Goal: Transaction & Acquisition: Purchase product/service

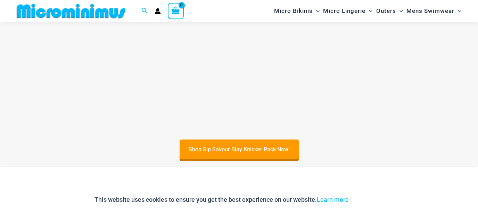
scroll to position [95, 0]
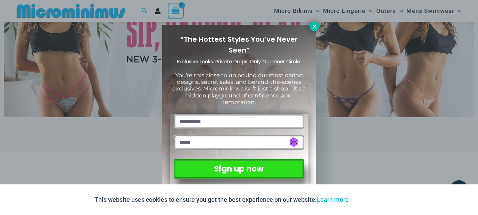
click at [318, 26] on button at bounding box center [315, 27] width 10 height 10
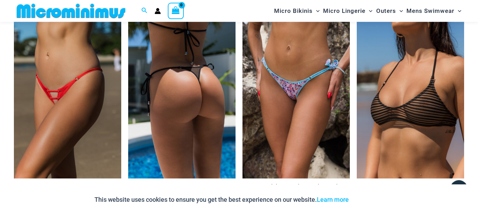
scroll to position [1465, 0]
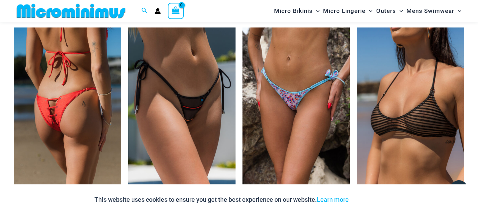
click at [83, 111] on img at bounding box center [67, 107] width 107 height 161
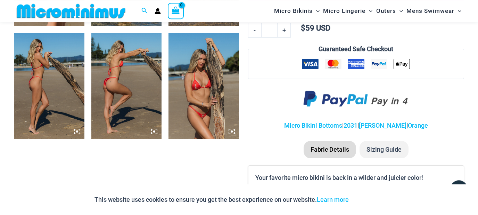
scroll to position [467, 0]
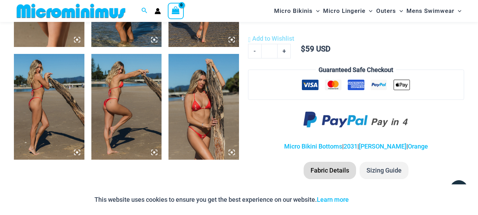
click at [202, 108] on img at bounding box center [204, 107] width 71 height 106
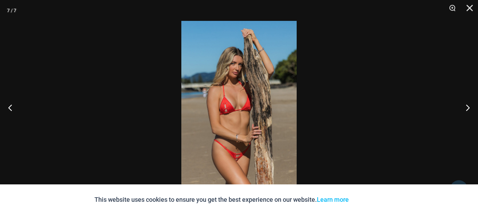
click at [238, 141] on img at bounding box center [238, 107] width 115 height 173
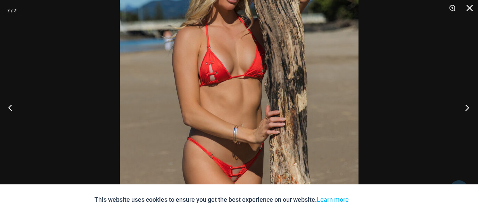
click at [467, 107] on button "Next" at bounding box center [465, 107] width 26 height 35
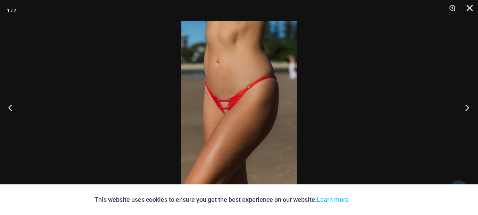
click at [467, 107] on button "Next" at bounding box center [465, 107] width 26 height 35
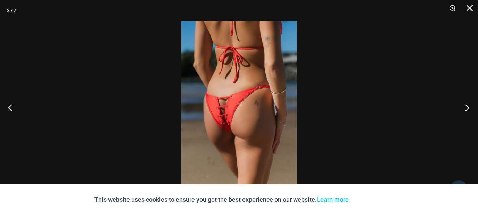
click at [467, 107] on button "Next" at bounding box center [465, 107] width 26 height 35
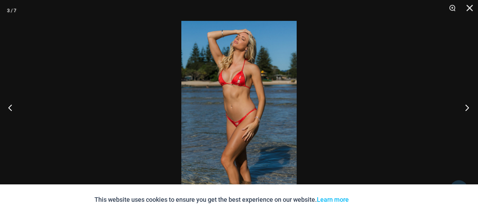
click at [467, 107] on button "Next" at bounding box center [465, 107] width 26 height 35
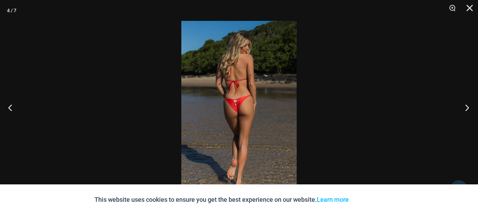
click at [467, 107] on button "Next" at bounding box center [465, 107] width 26 height 35
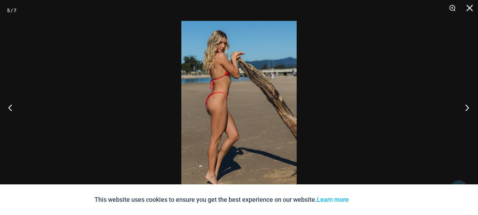
click at [467, 107] on button "Next" at bounding box center [465, 107] width 26 height 35
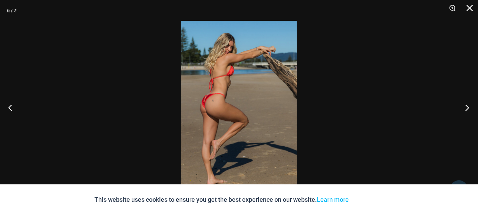
click at [467, 107] on button "Next" at bounding box center [465, 107] width 26 height 35
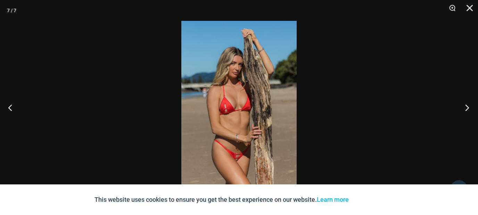
click at [467, 107] on button "Next" at bounding box center [465, 107] width 26 height 35
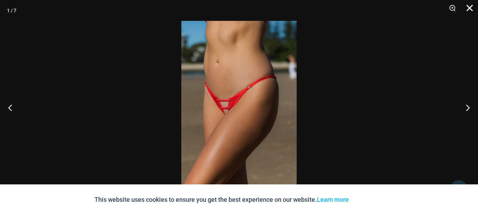
click at [470, 6] on button "Close" at bounding box center [467, 10] width 17 height 21
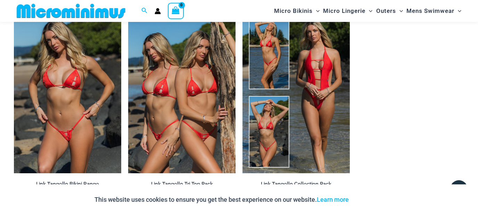
scroll to position [791, 0]
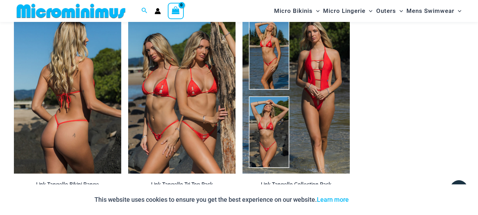
click at [63, 122] on img at bounding box center [67, 93] width 107 height 161
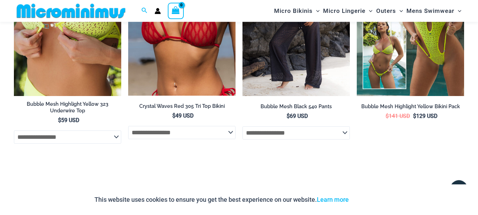
scroll to position [2345, 0]
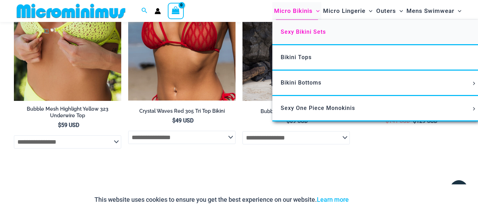
click at [298, 32] on span "Sexy Bikini Sets" at bounding box center [303, 31] width 45 height 7
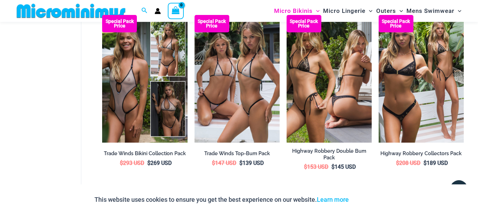
scroll to position [792, 0]
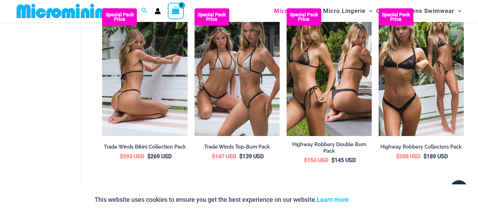
click at [139, 76] on img at bounding box center [144, 72] width 85 height 128
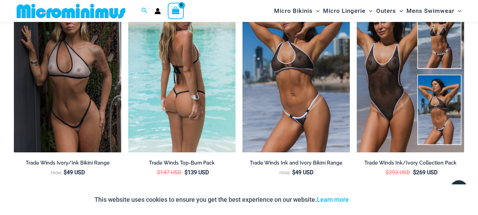
scroll to position [1388, 0]
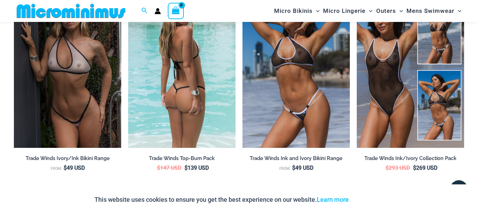
click at [196, 98] on img at bounding box center [181, 66] width 107 height 161
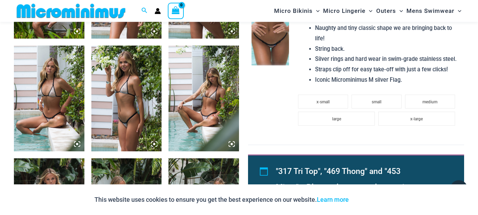
scroll to position [541, 0]
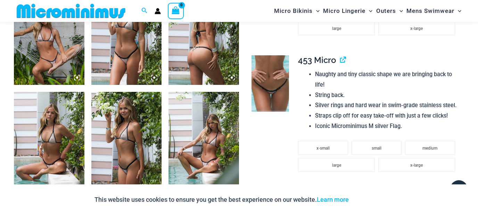
click at [50, 48] on img at bounding box center [49, 32] width 71 height 106
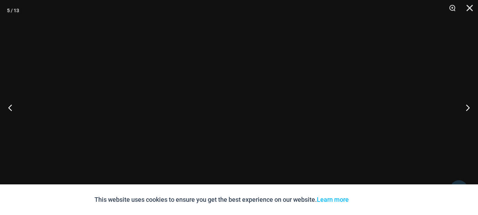
click at [50, 48] on div at bounding box center [239, 107] width 478 height 215
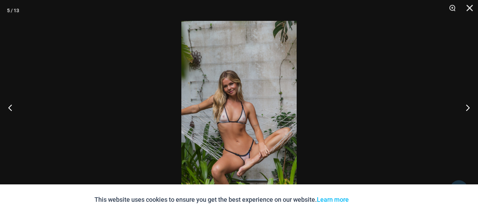
click at [253, 159] on img at bounding box center [238, 107] width 115 height 173
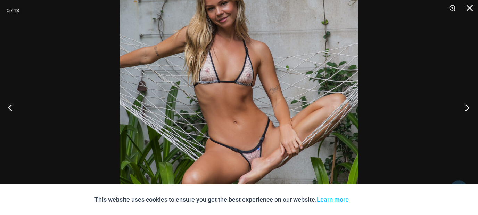
click at [471, 107] on button "Next" at bounding box center [465, 107] width 26 height 35
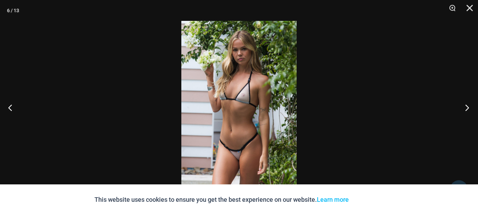
click at [471, 107] on button "Next" at bounding box center [465, 107] width 26 height 35
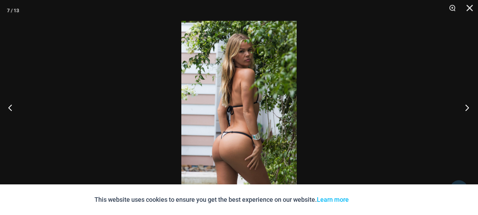
click at [471, 107] on button "Next" at bounding box center [465, 107] width 26 height 35
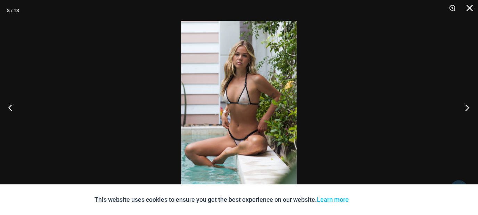
click at [471, 107] on button "Next" at bounding box center [465, 107] width 26 height 35
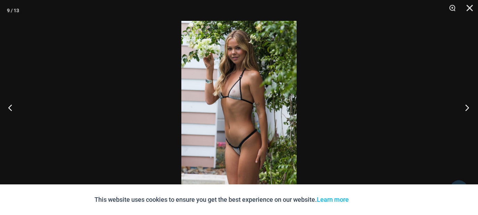
click at [471, 107] on button "Next" at bounding box center [465, 107] width 26 height 35
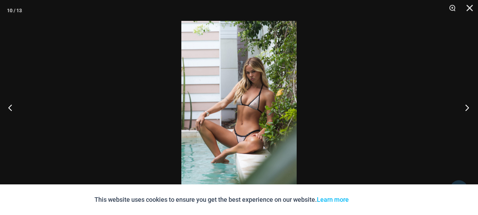
click at [471, 107] on button "Next" at bounding box center [465, 107] width 26 height 35
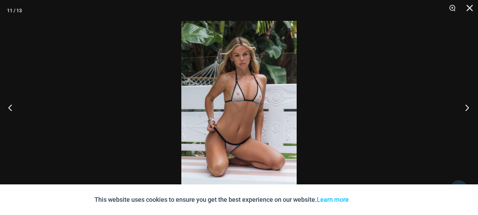
click at [471, 107] on button "Next" at bounding box center [465, 107] width 26 height 35
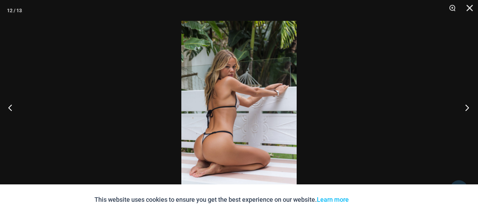
click at [471, 107] on button "Next" at bounding box center [465, 107] width 26 height 35
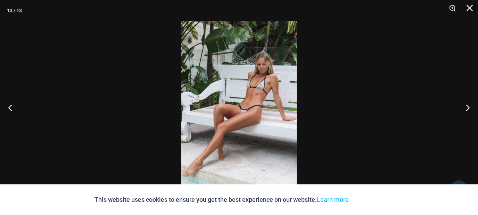
click at [252, 116] on img at bounding box center [238, 107] width 115 height 173
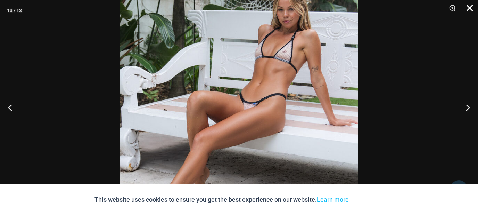
click at [469, 7] on button "Close" at bounding box center [467, 10] width 17 height 21
